Goal: Navigation & Orientation: Find specific page/section

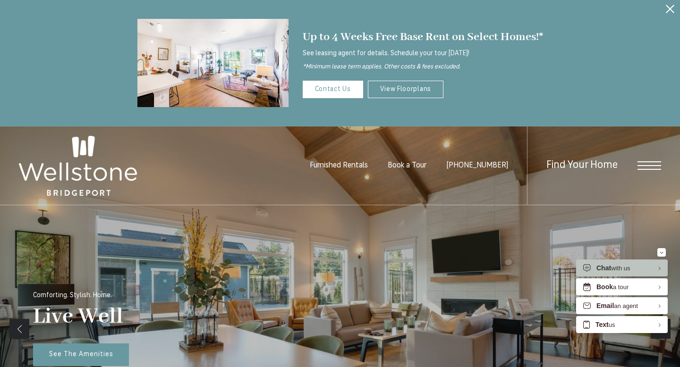
click at [640, 170] on span "Open Menu" at bounding box center [649, 169] width 24 height 1
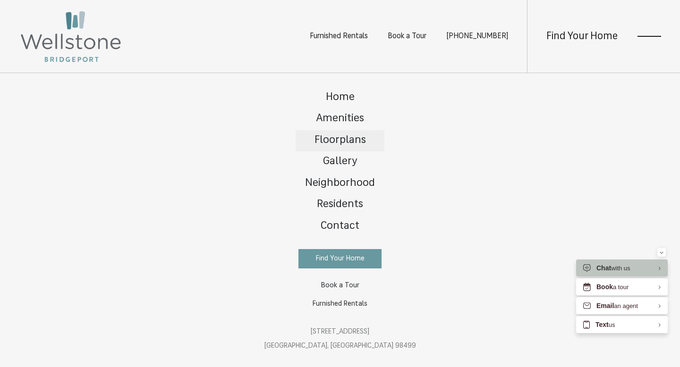
click at [356, 138] on span "Floorplans" at bounding box center [339, 140] width 51 height 11
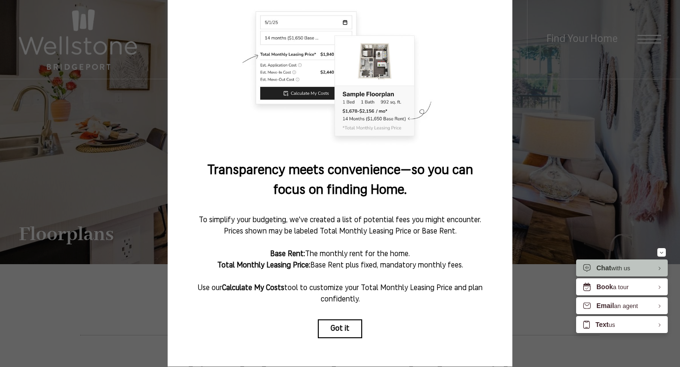
scroll to position [101, 0]
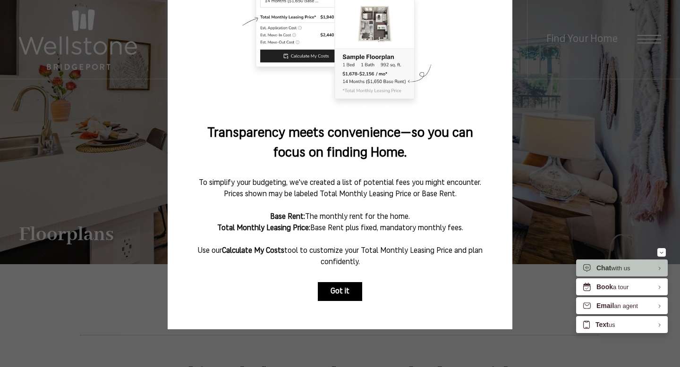
click at [343, 288] on button "Got it" at bounding box center [340, 291] width 44 height 19
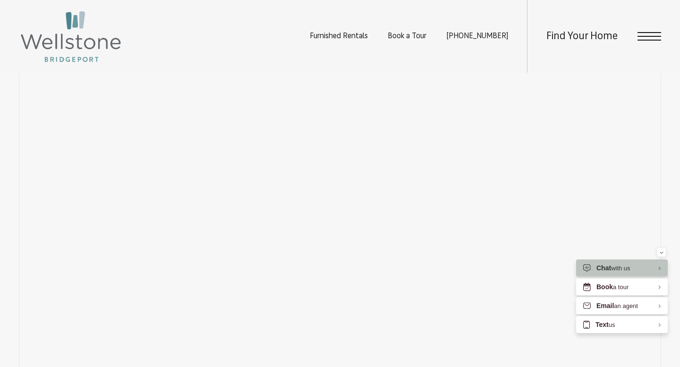
scroll to position [632, 0]
